Goal: Check status: Check status

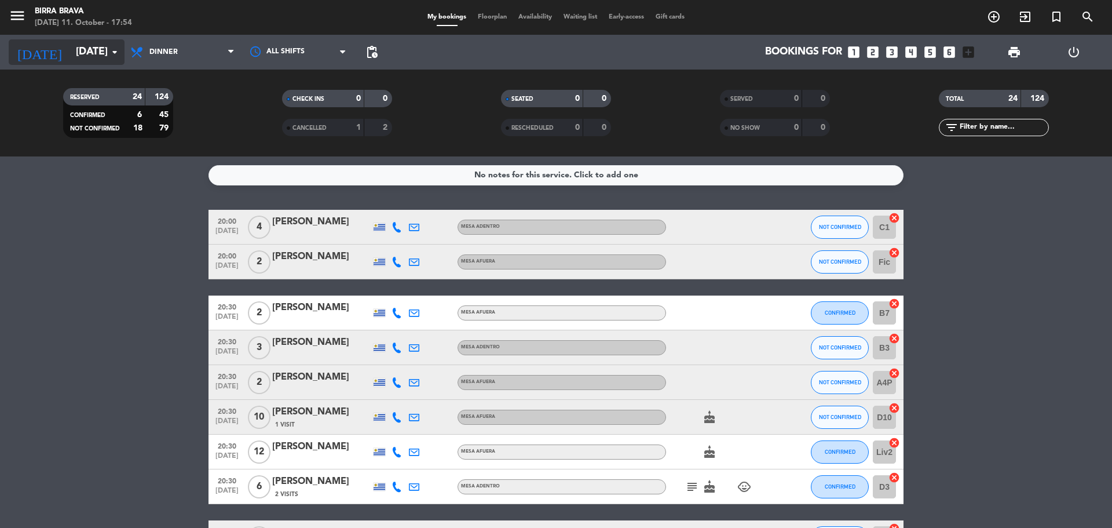
click at [85, 50] on input "[DATE]" at bounding box center [137, 52] width 134 height 23
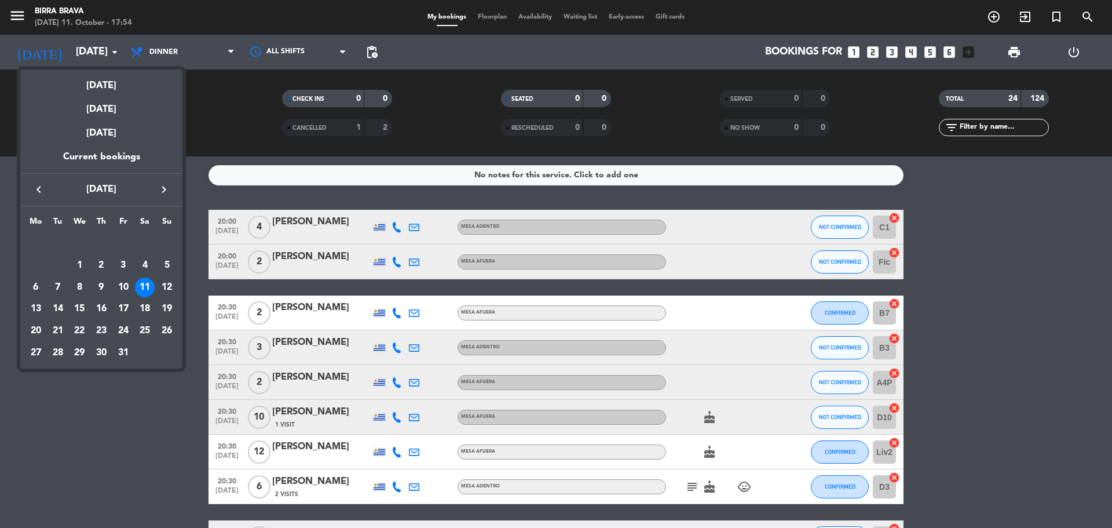
click at [126, 421] on div at bounding box center [556, 264] width 1112 height 528
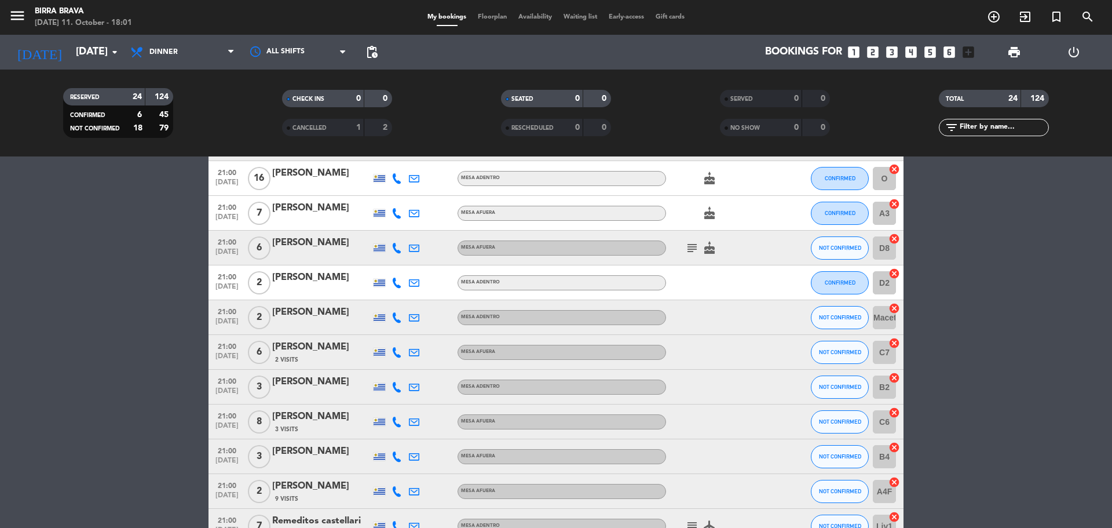
scroll to position [607, 0]
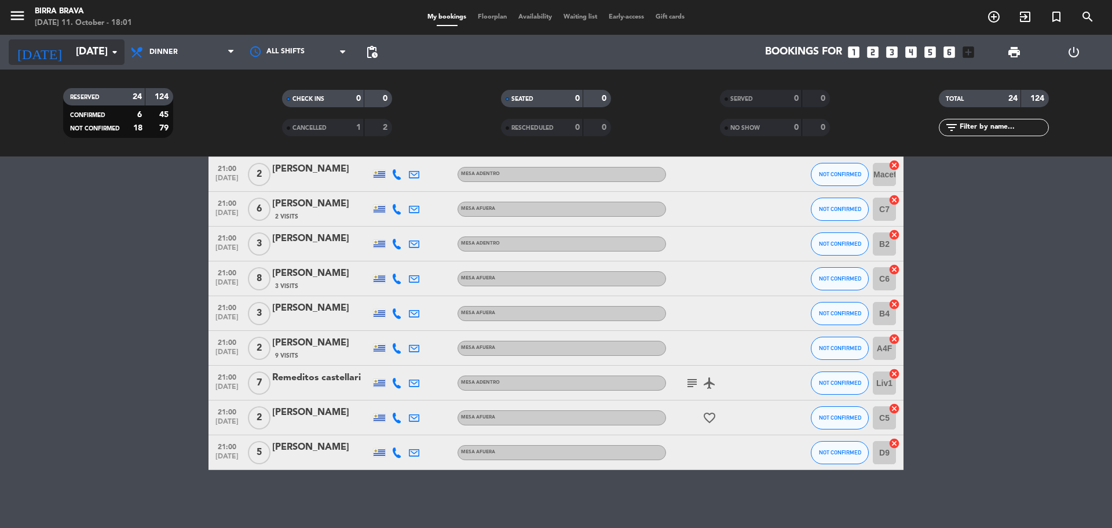
click at [83, 56] on input "[DATE]" at bounding box center [137, 52] width 134 height 23
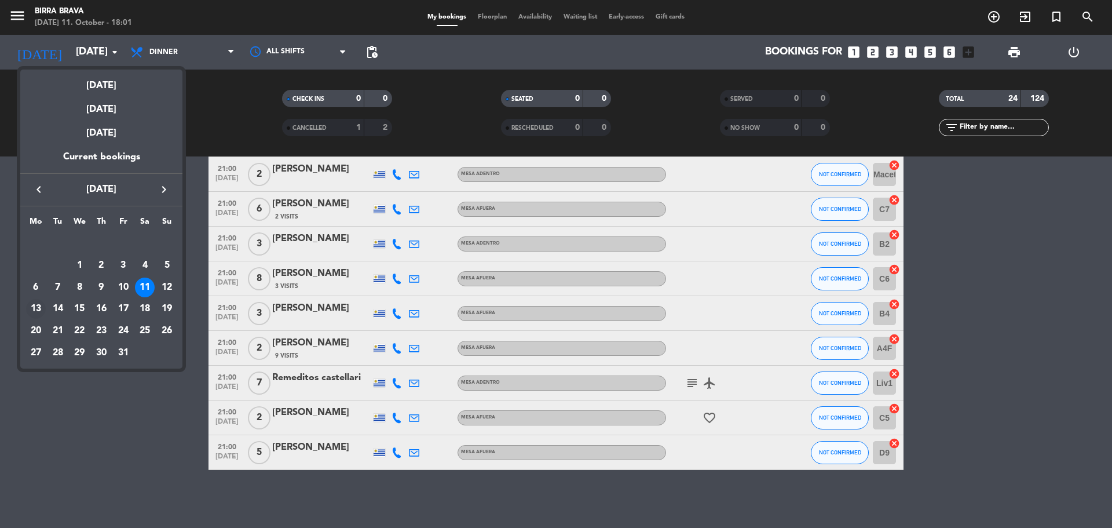
click at [36, 304] on div "13" at bounding box center [36, 309] width 20 height 20
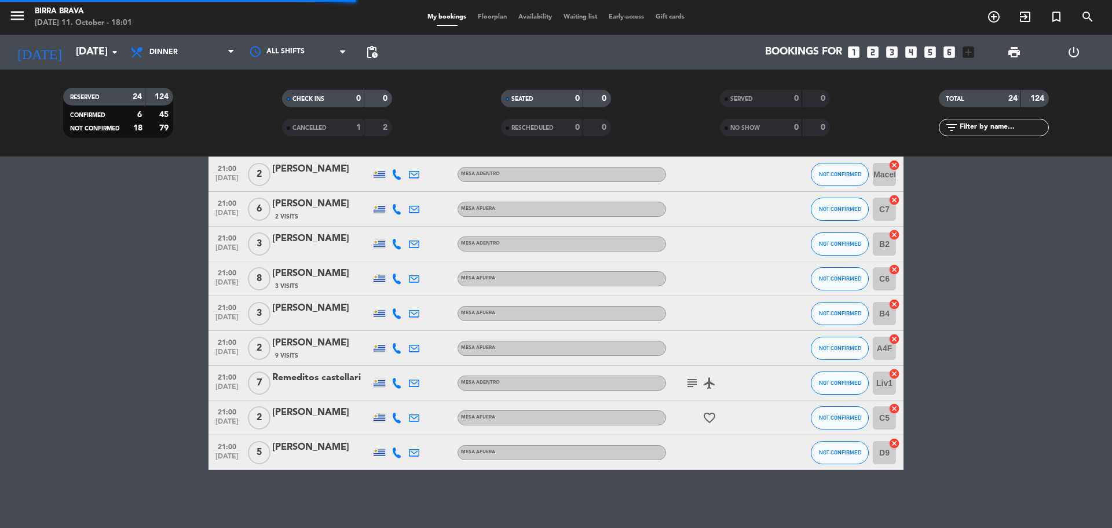
scroll to position [0, 0]
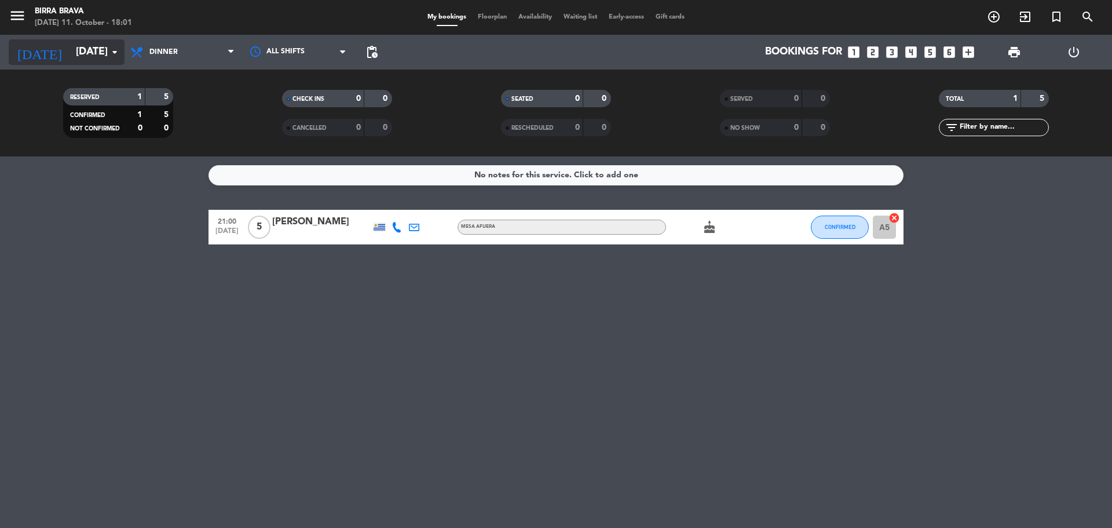
click at [70, 52] on input "[DATE]" at bounding box center [137, 52] width 134 height 23
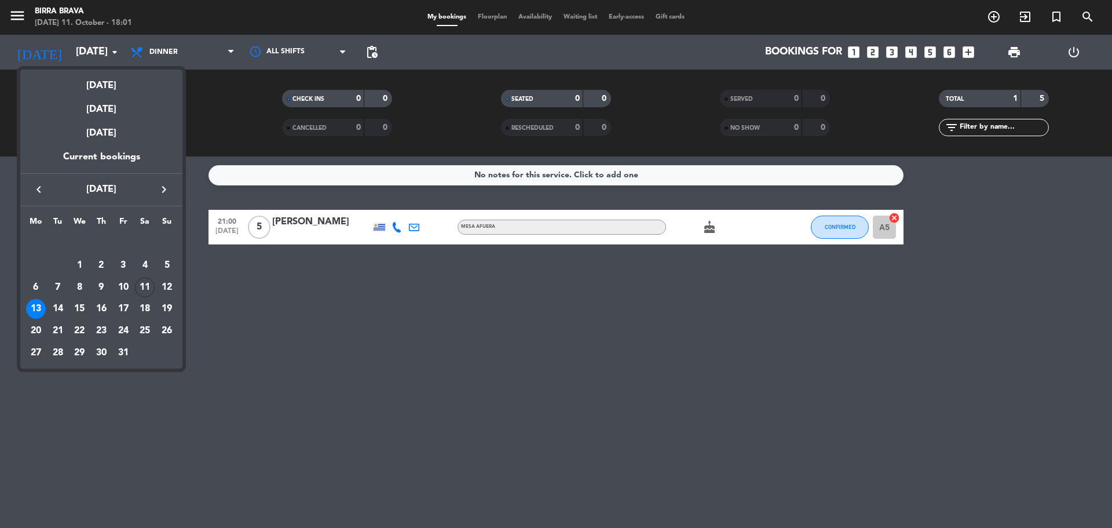
click at [57, 302] on div "14" at bounding box center [58, 309] width 20 height 20
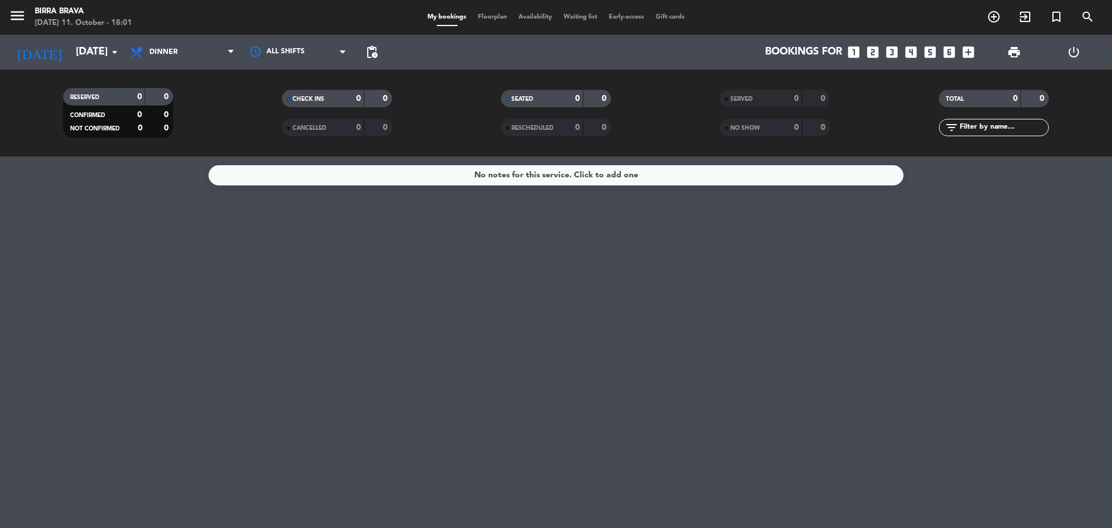
click at [88, 38] on div "[DATE] [DATE] arrow_drop_down" at bounding box center [67, 52] width 116 height 35
click at [89, 46] on input "[DATE]" at bounding box center [137, 52] width 134 height 23
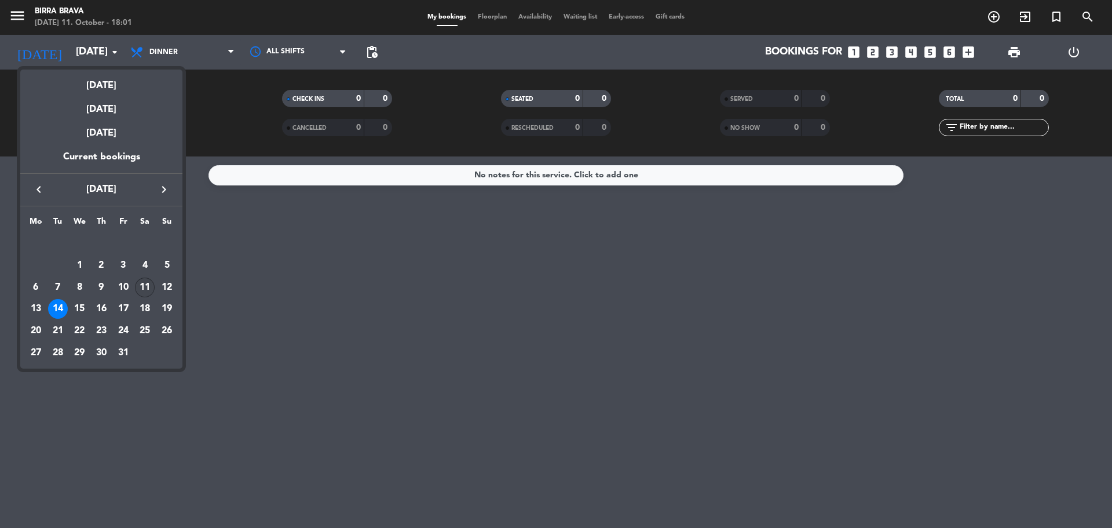
click at [145, 286] on div "11" at bounding box center [145, 287] width 20 height 20
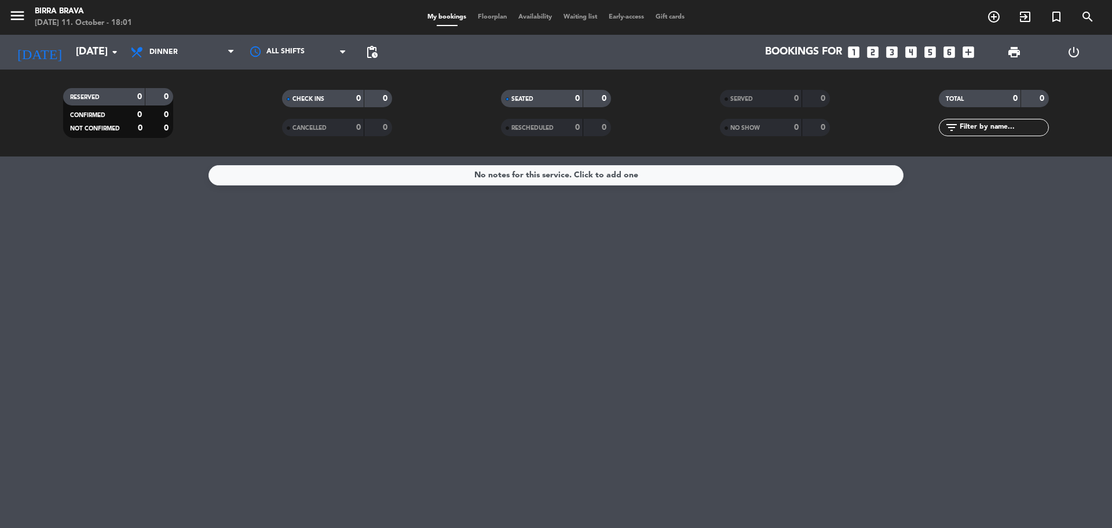
type input "[DATE]"
